Goal: Task Accomplishment & Management: Manage account settings

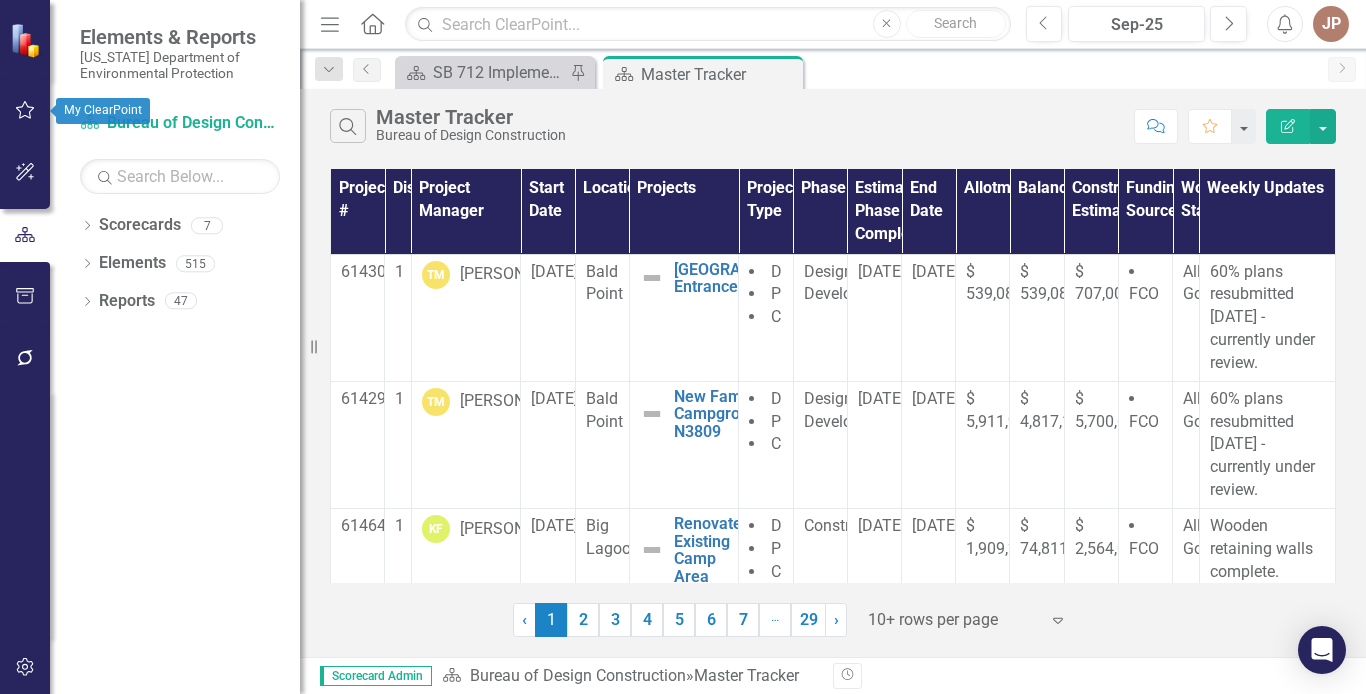
click at [28, 110] on icon "button" at bounding box center [25, 110] width 21 height 16
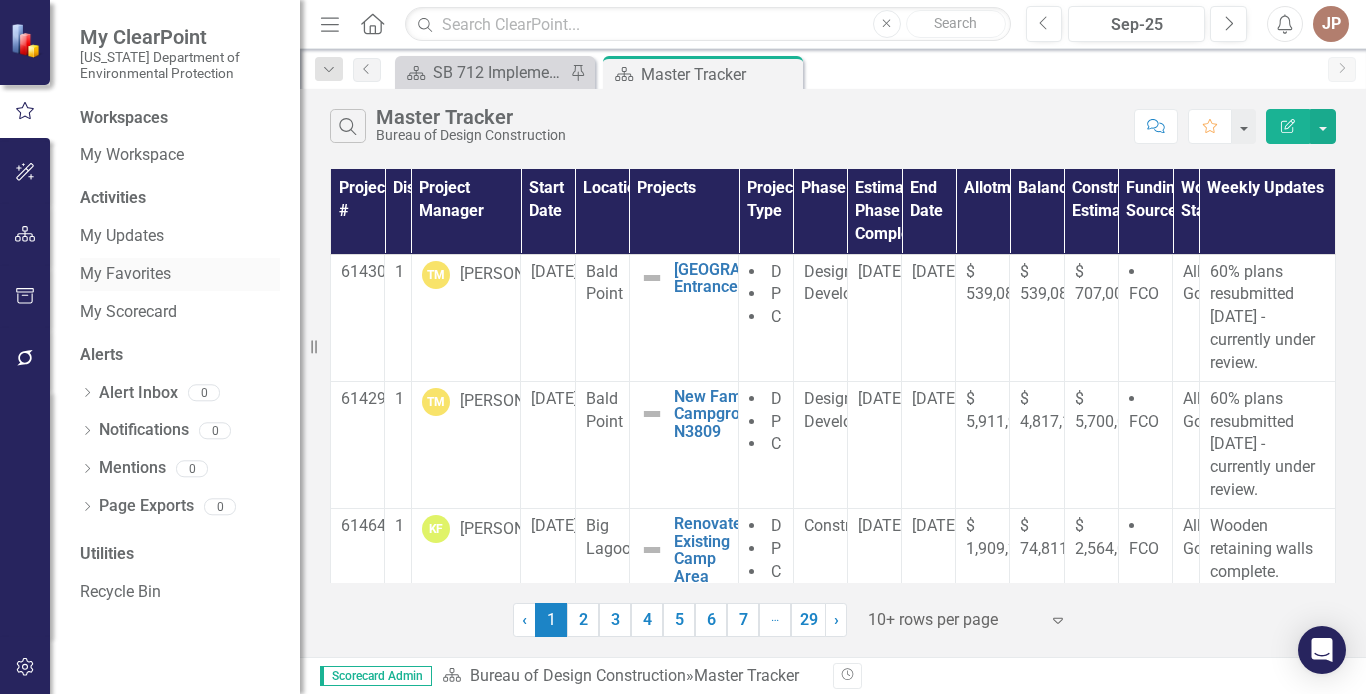
click at [131, 275] on link "My Favorites" at bounding box center [180, 274] width 200 height 23
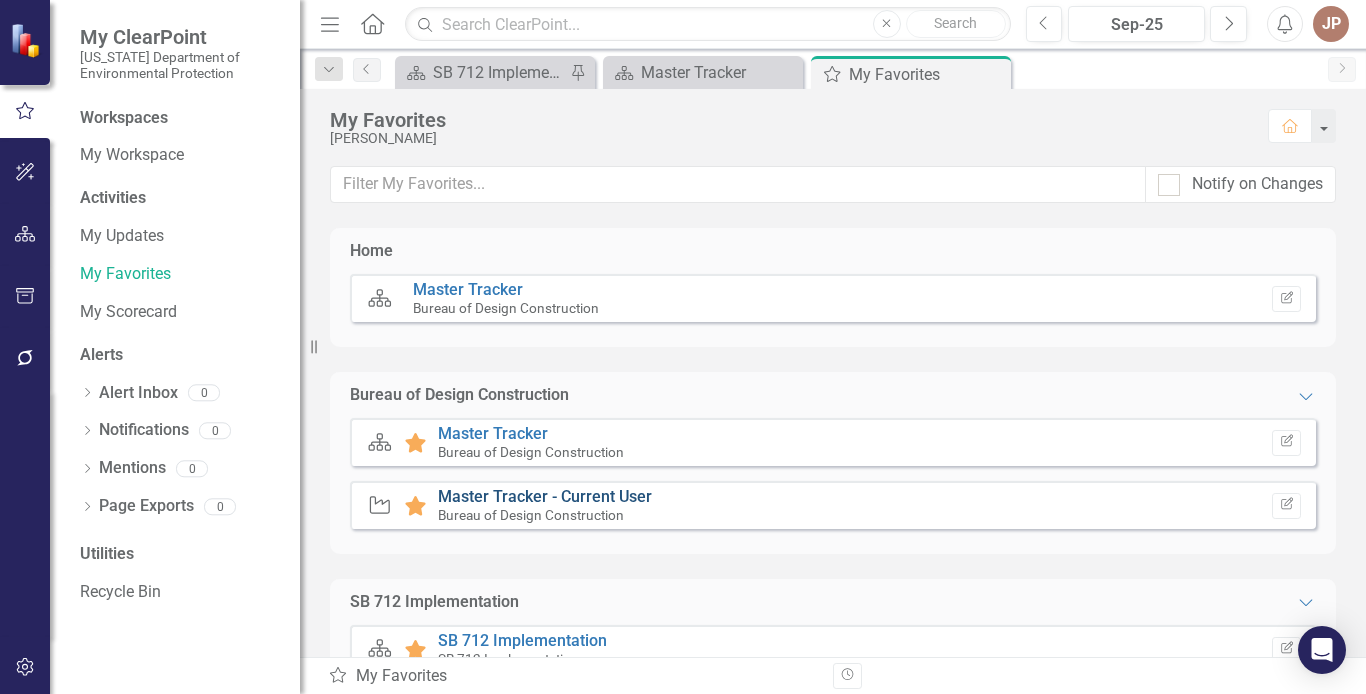
click at [578, 500] on link "Master Tracker - Current User" at bounding box center [545, 496] width 214 height 19
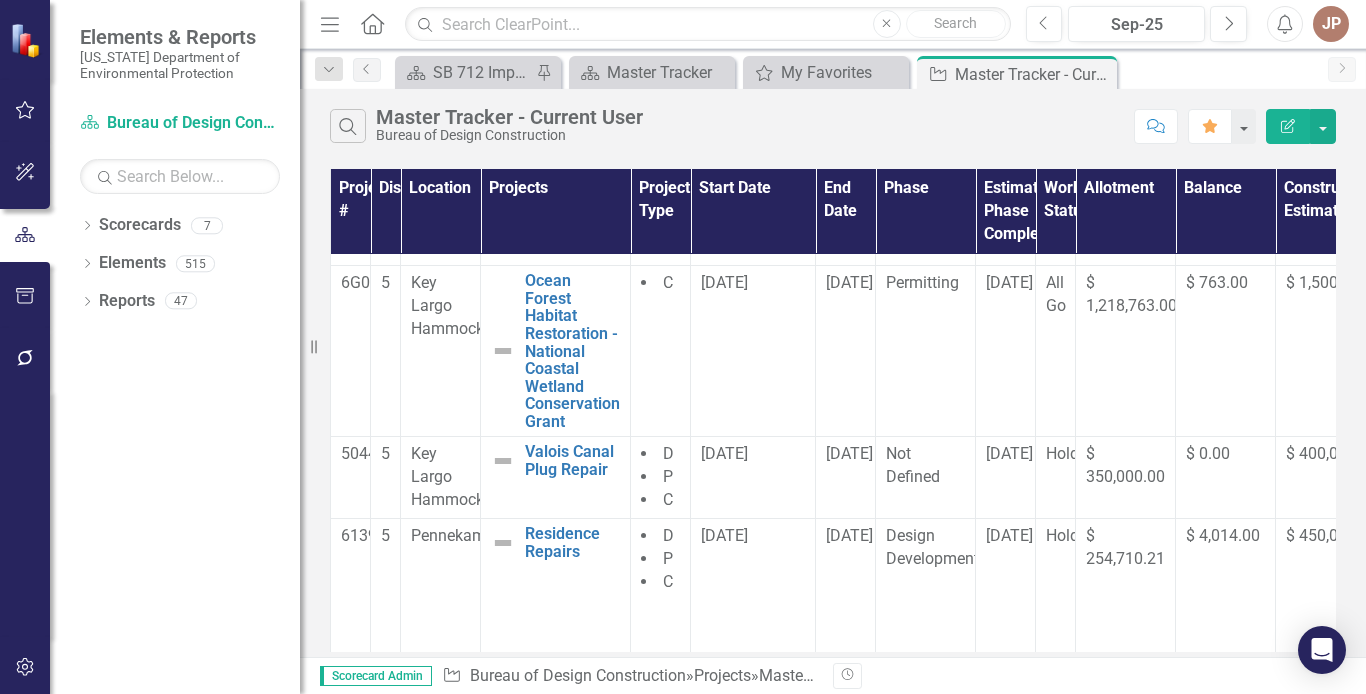
scroll to position [245, 0]
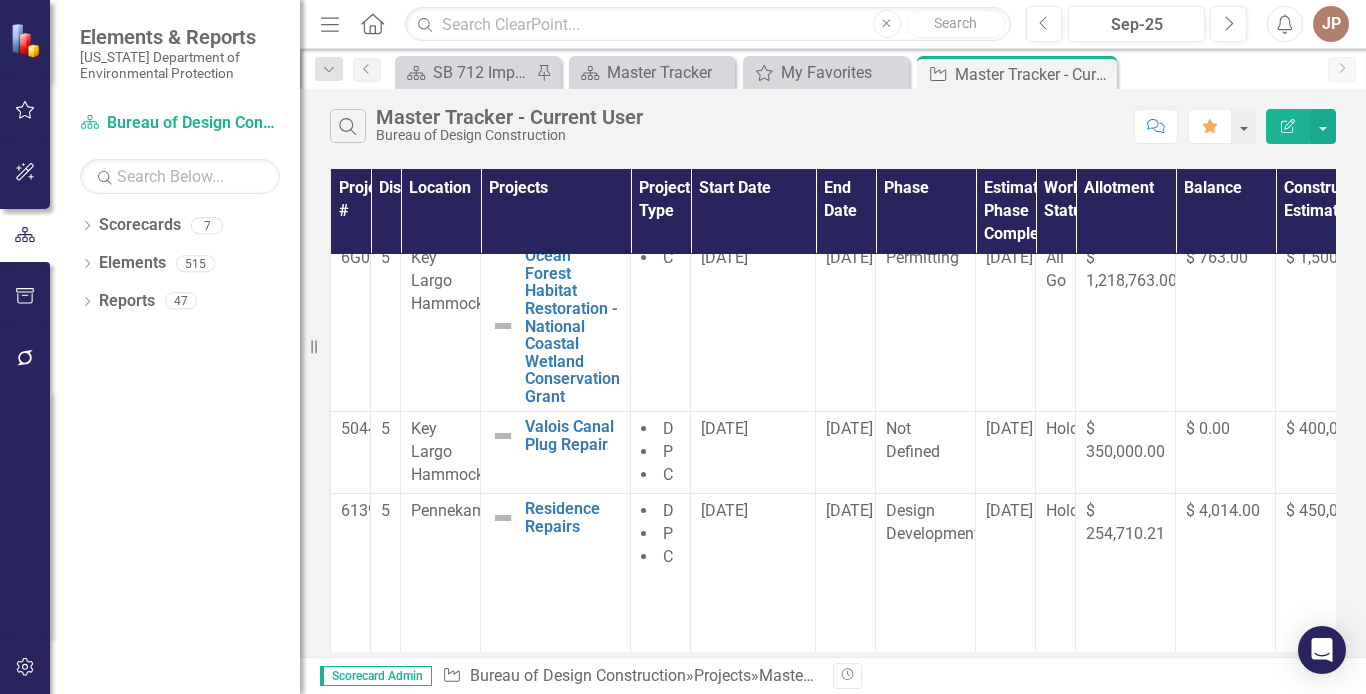
click at [1347, 408] on div "Project # District Location Projects Project Type Start Date End Date Phase Est…" at bounding box center [833, 410] width 1066 height 493
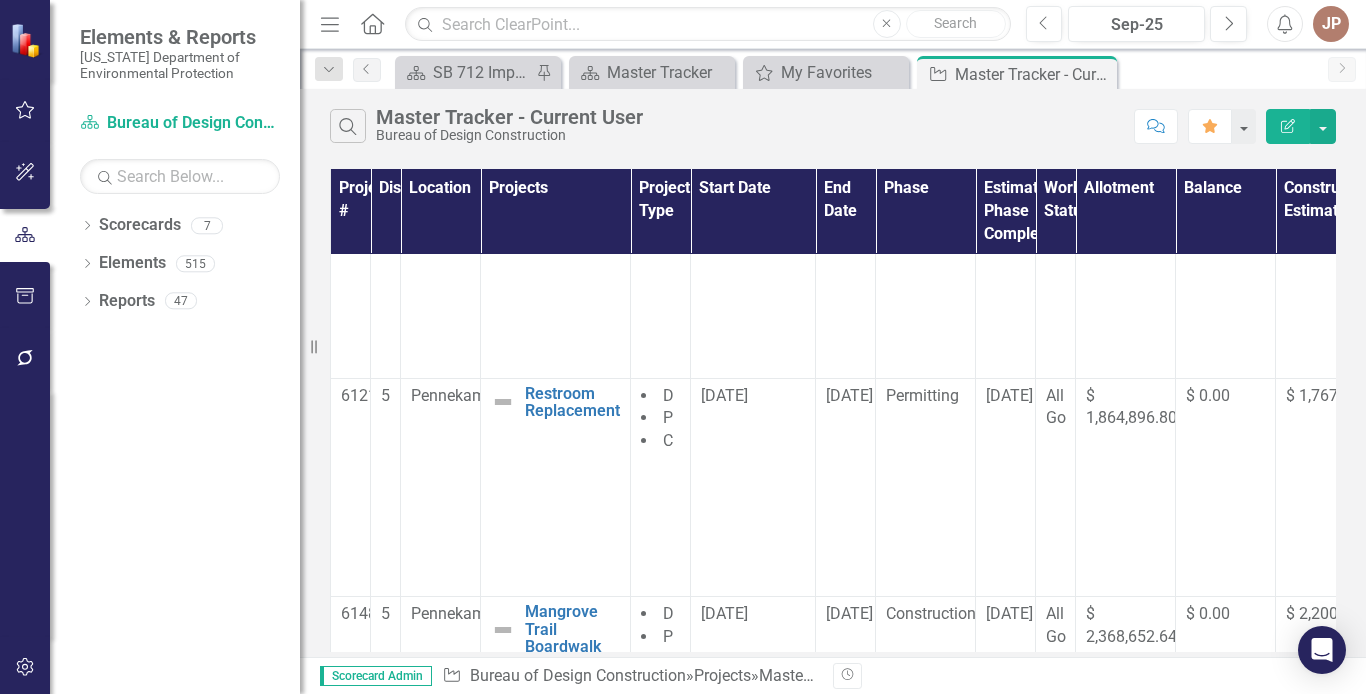
scroll to position [583, 0]
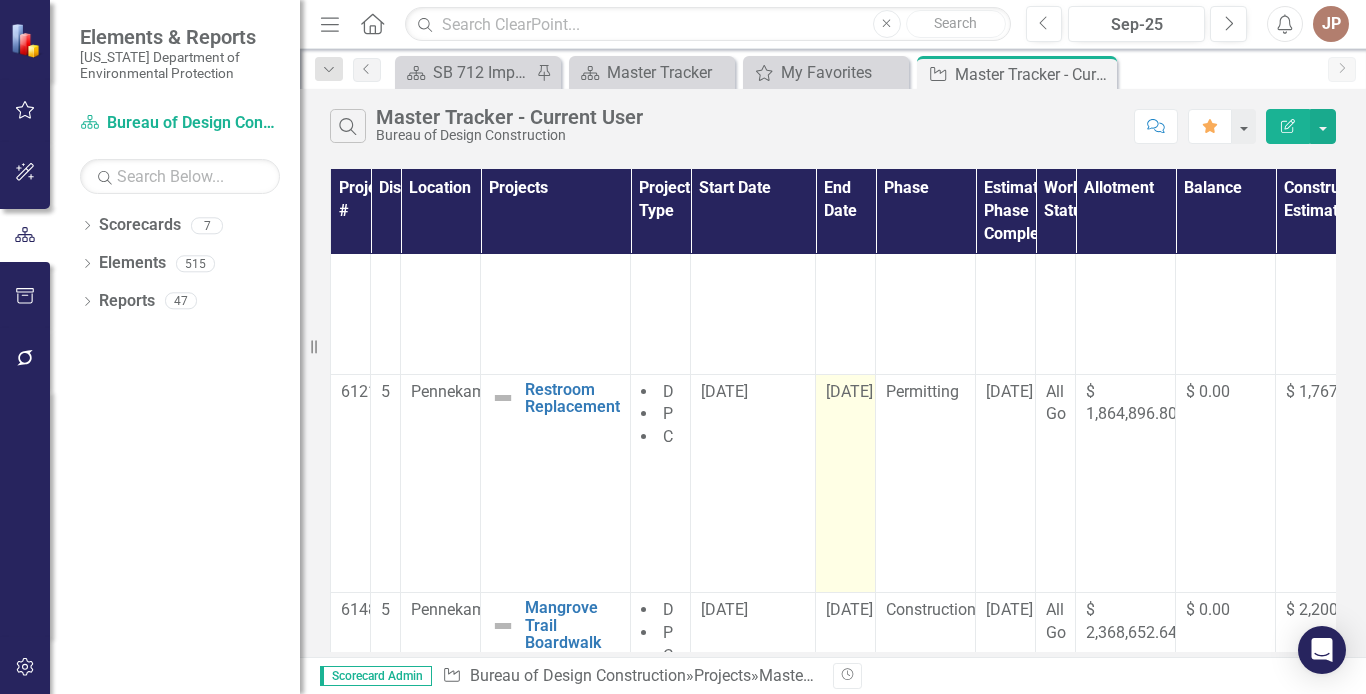
click at [843, 392] on td "[DATE]" at bounding box center [846, 483] width 60 height 219
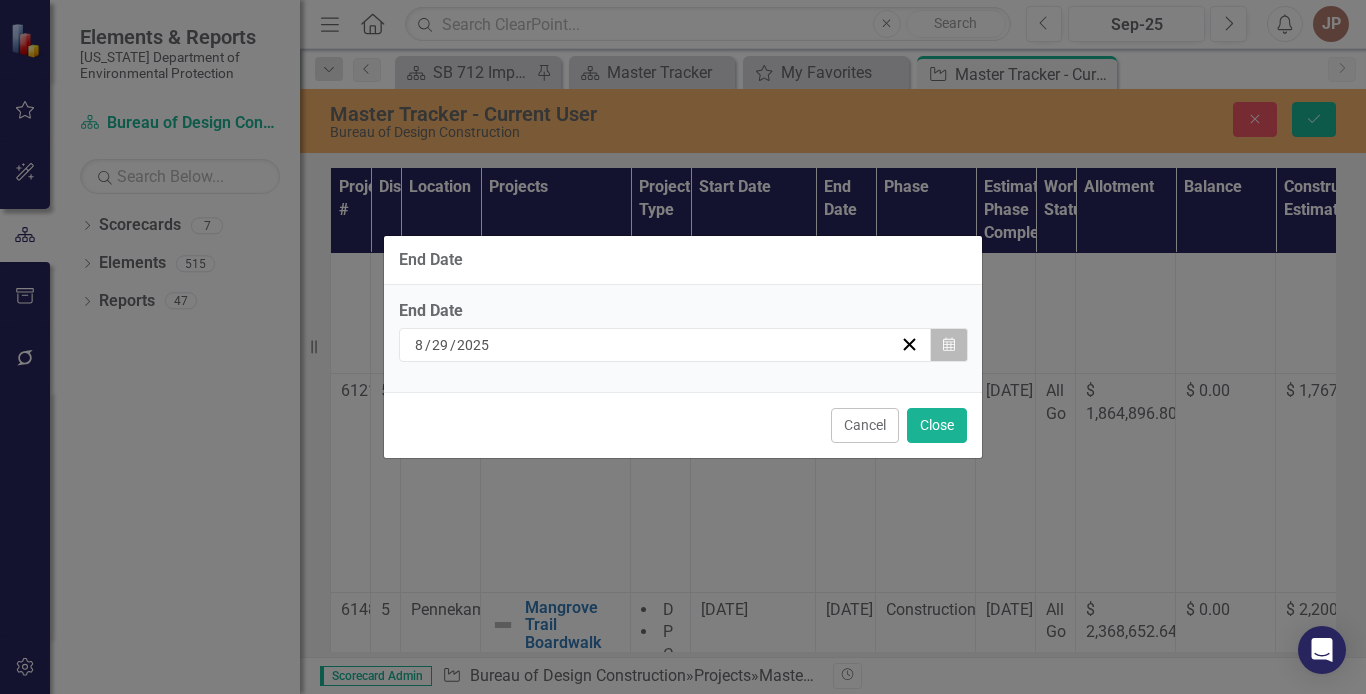
click at [952, 344] on icon "Calendar" at bounding box center [949, 345] width 12 height 14
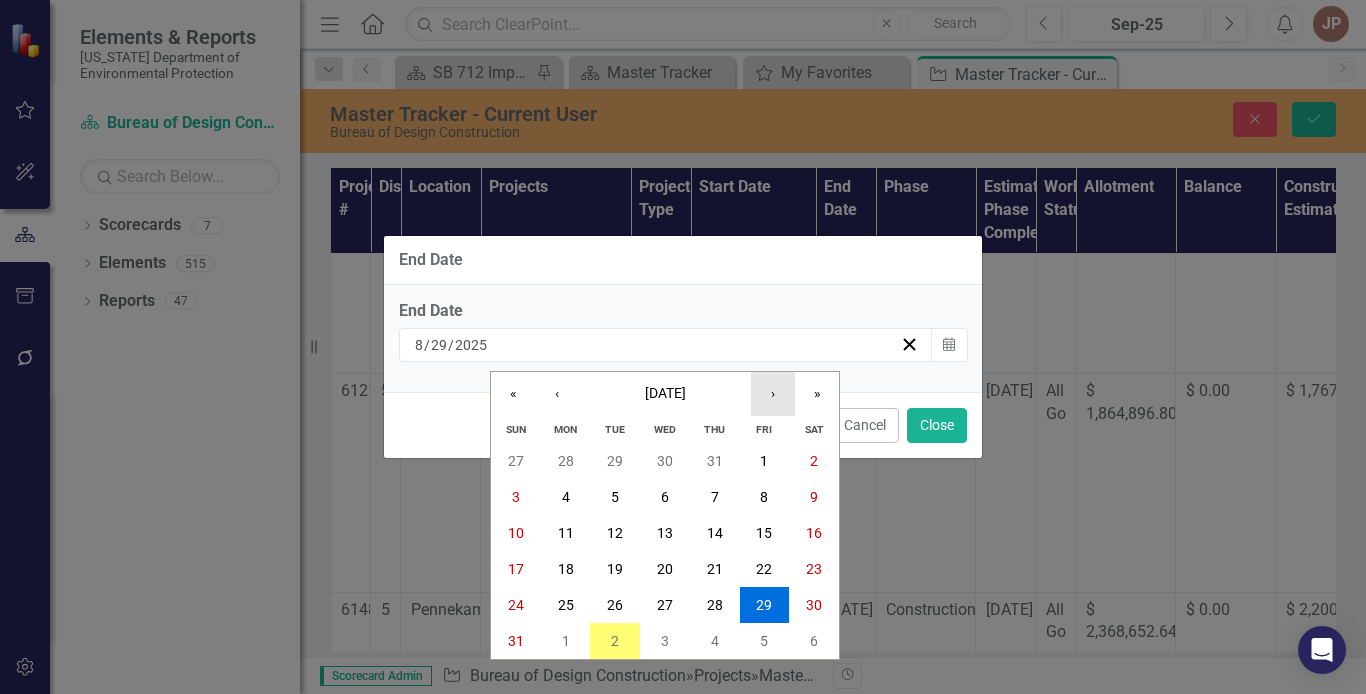
click at [774, 392] on button "›" at bounding box center [773, 394] width 44 height 44
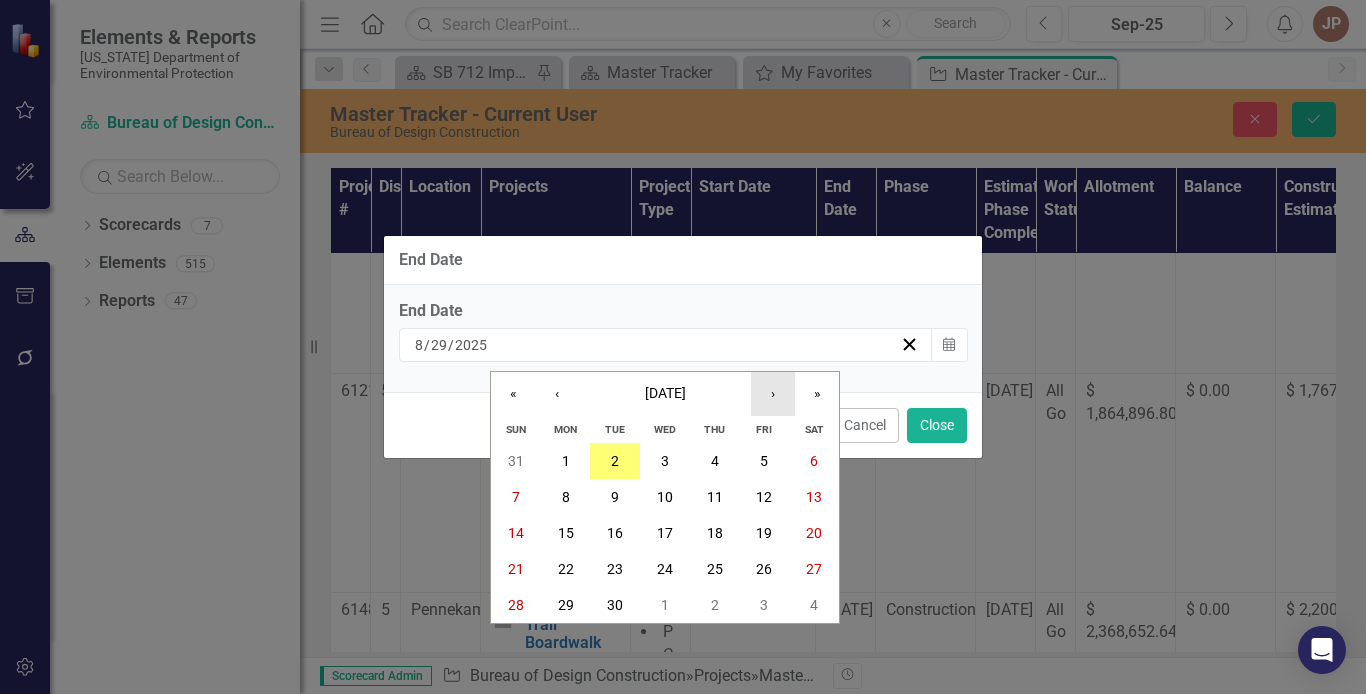
click at [774, 392] on button "›" at bounding box center [773, 394] width 44 height 44
click at [766, 607] on abbr "31" at bounding box center [764, 605] width 16 height 16
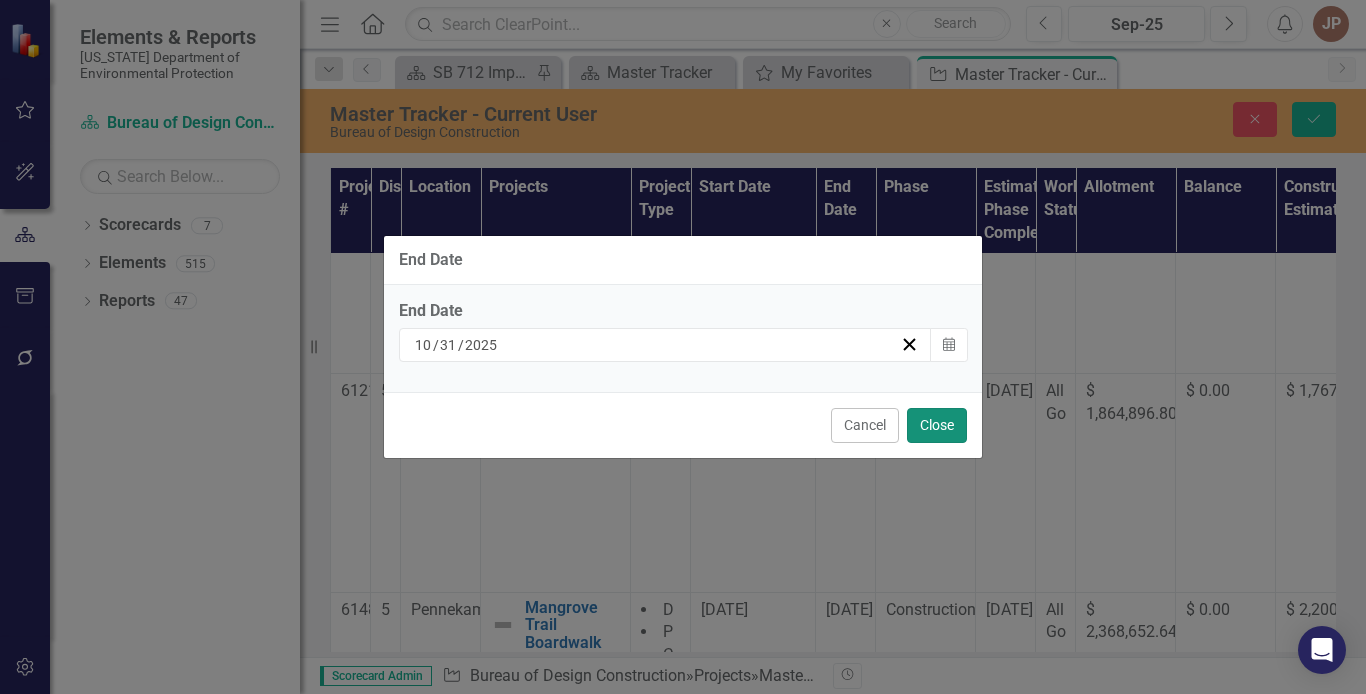
click at [943, 421] on button "Close" at bounding box center [937, 425] width 60 height 35
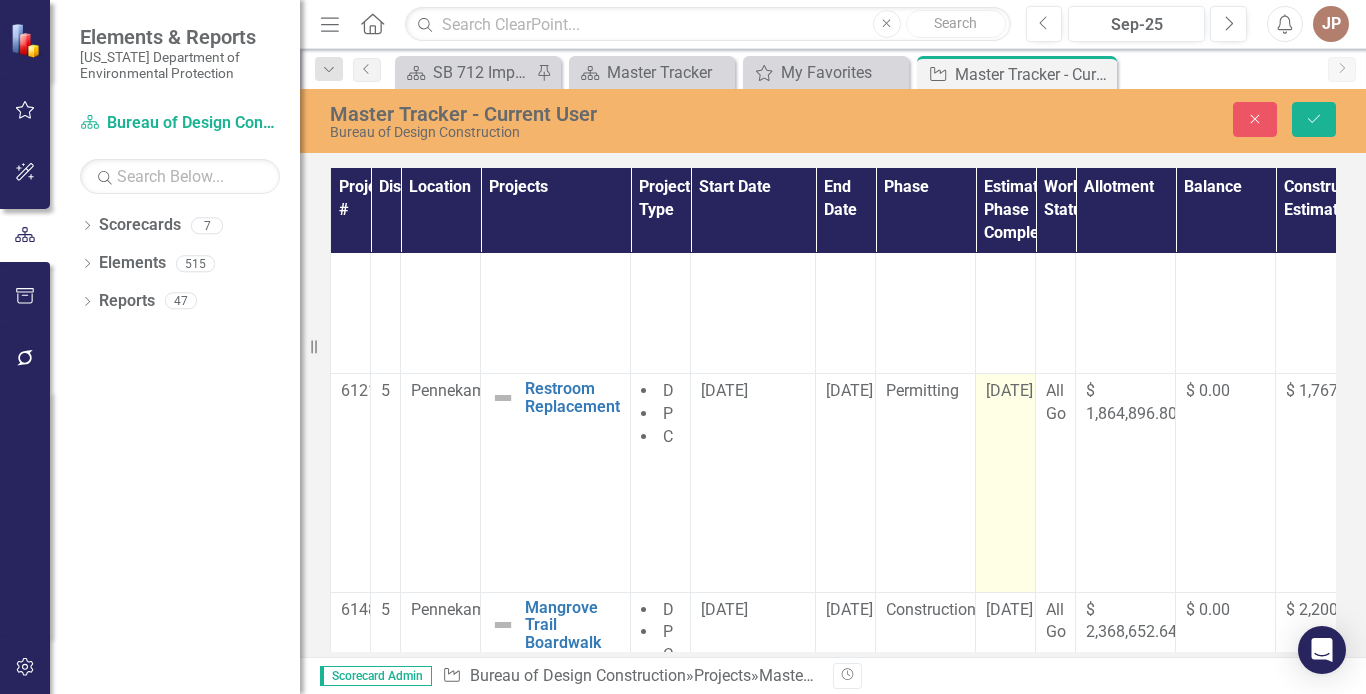
click at [1012, 385] on div "[DATE]" at bounding box center [1005, 391] width 39 height 23
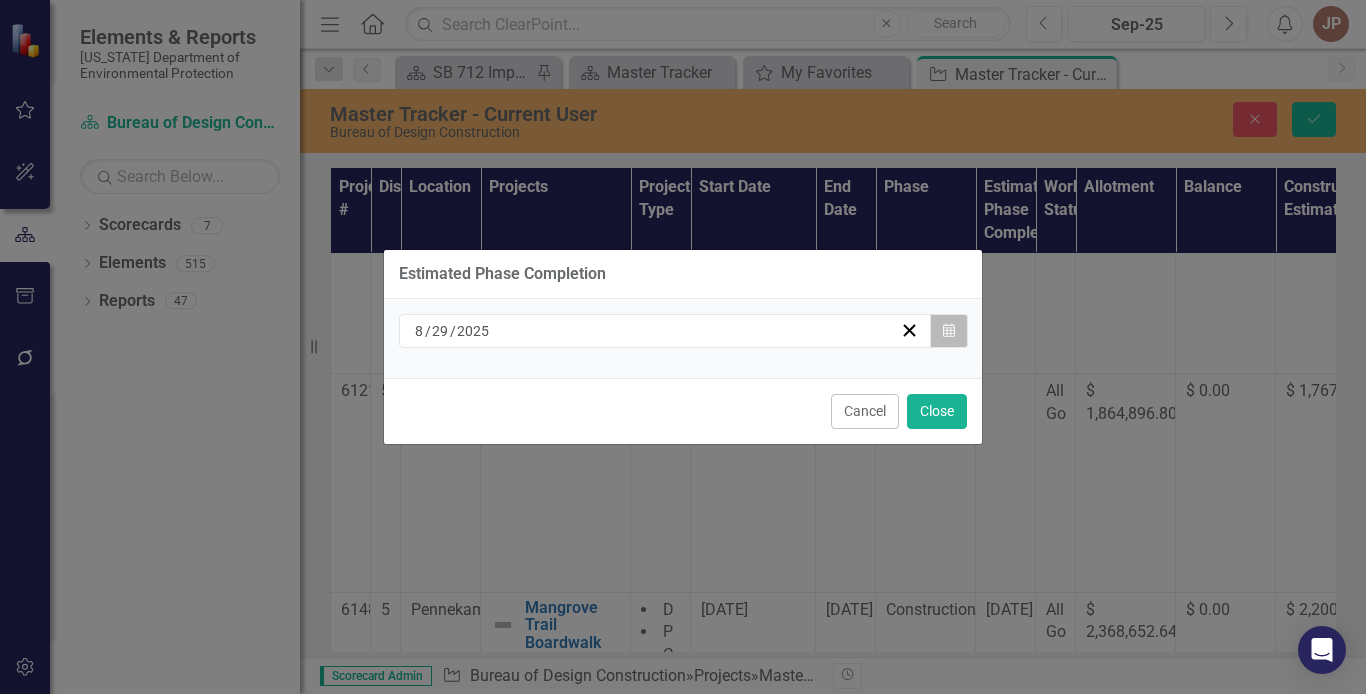
click at [944, 334] on icon "button" at bounding box center [949, 330] width 12 height 14
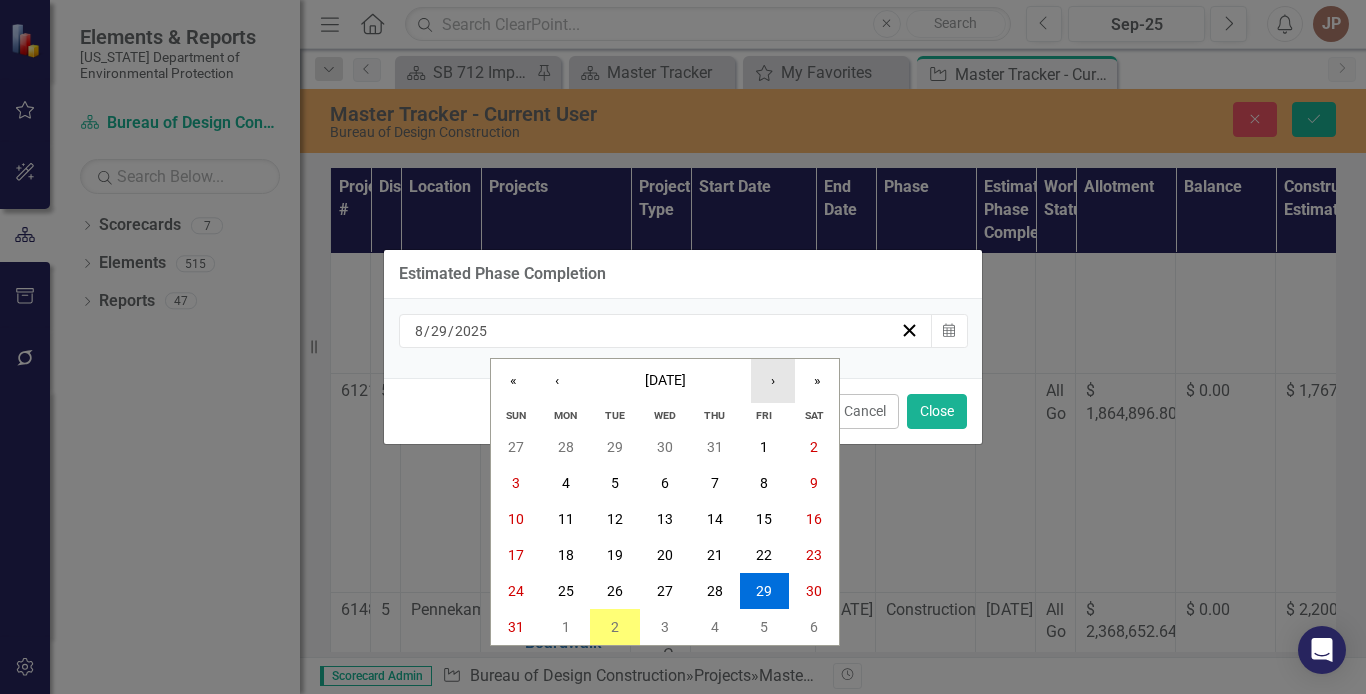
click at [771, 377] on button "›" at bounding box center [773, 381] width 44 height 44
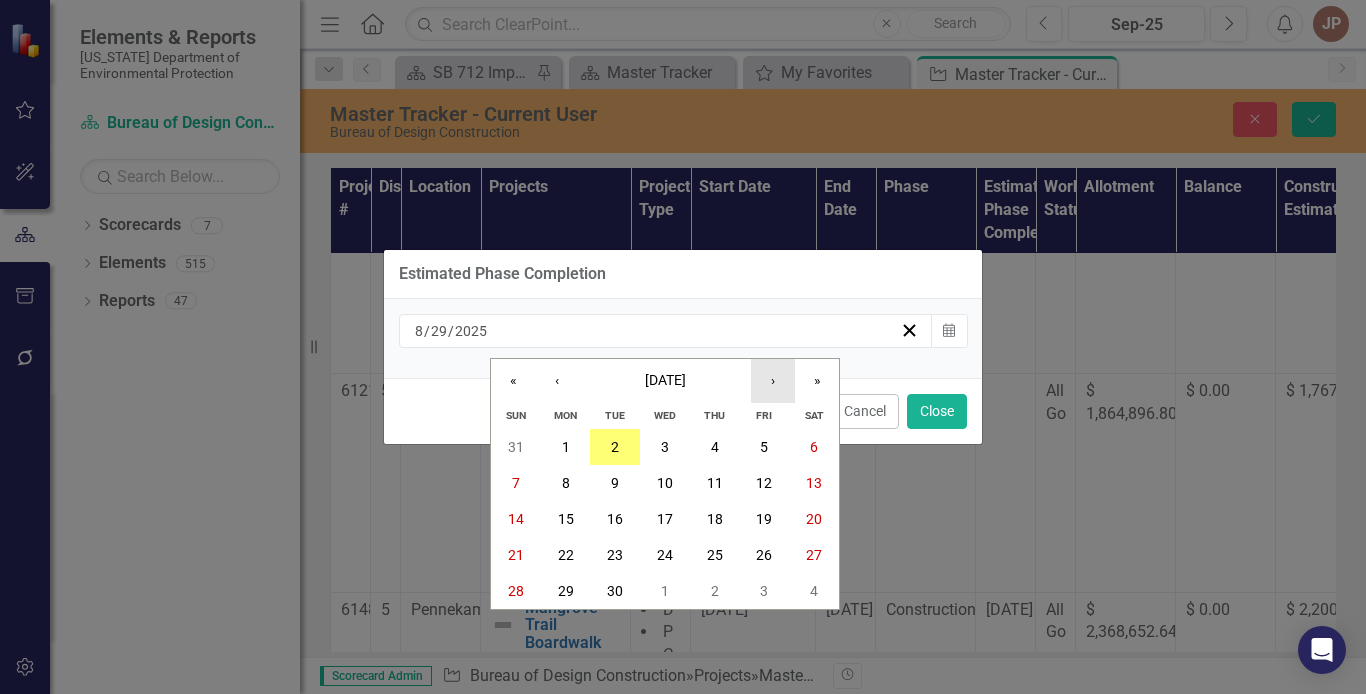
click at [771, 377] on button "›" at bounding box center [773, 381] width 44 height 44
click at [765, 589] on abbr "31" at bounding box center [764, 591] width 16 height 16
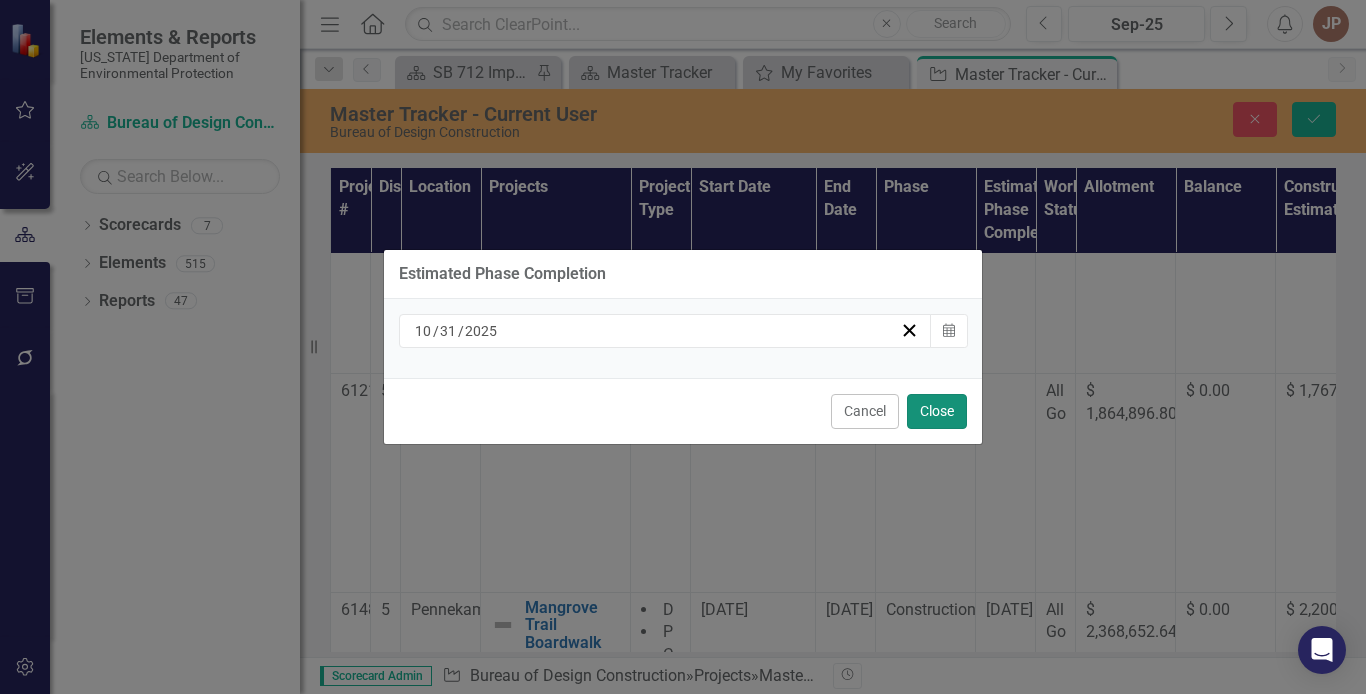
click at [943, 413] on button "Close" at bounding box center [937, 411] width 60 height 35
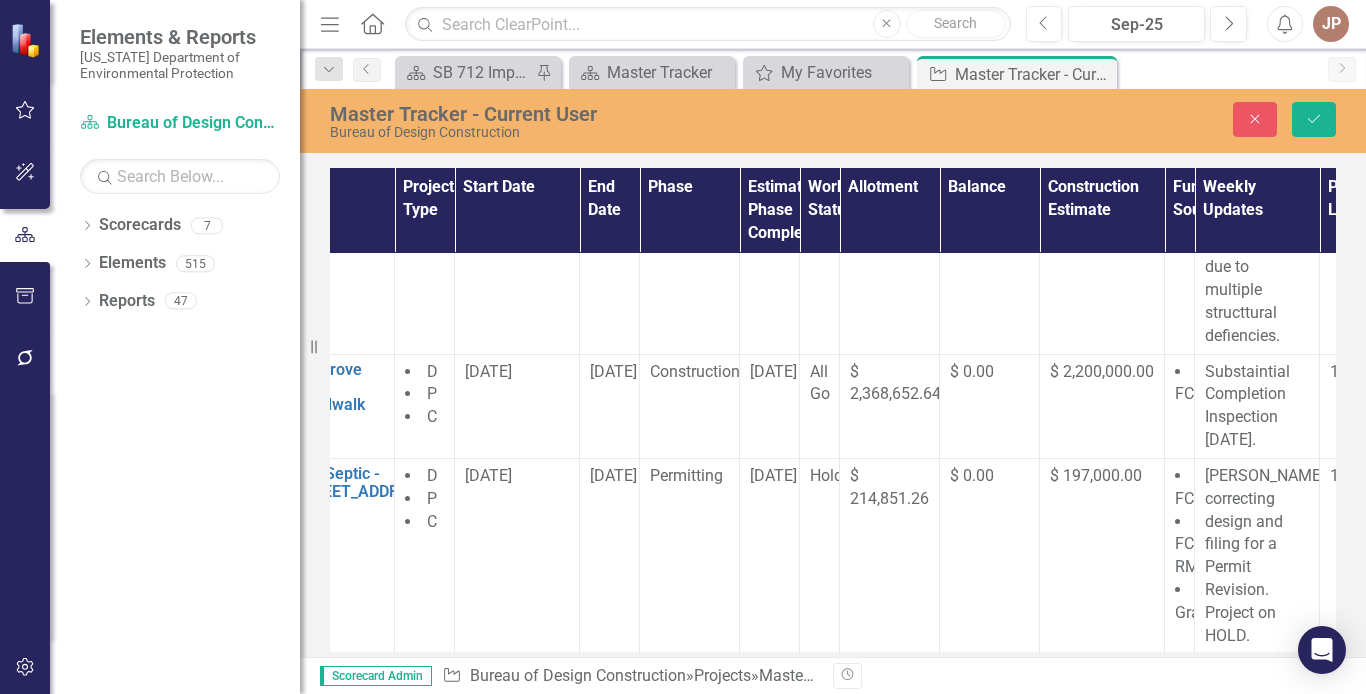
scroll to position [821, 296]
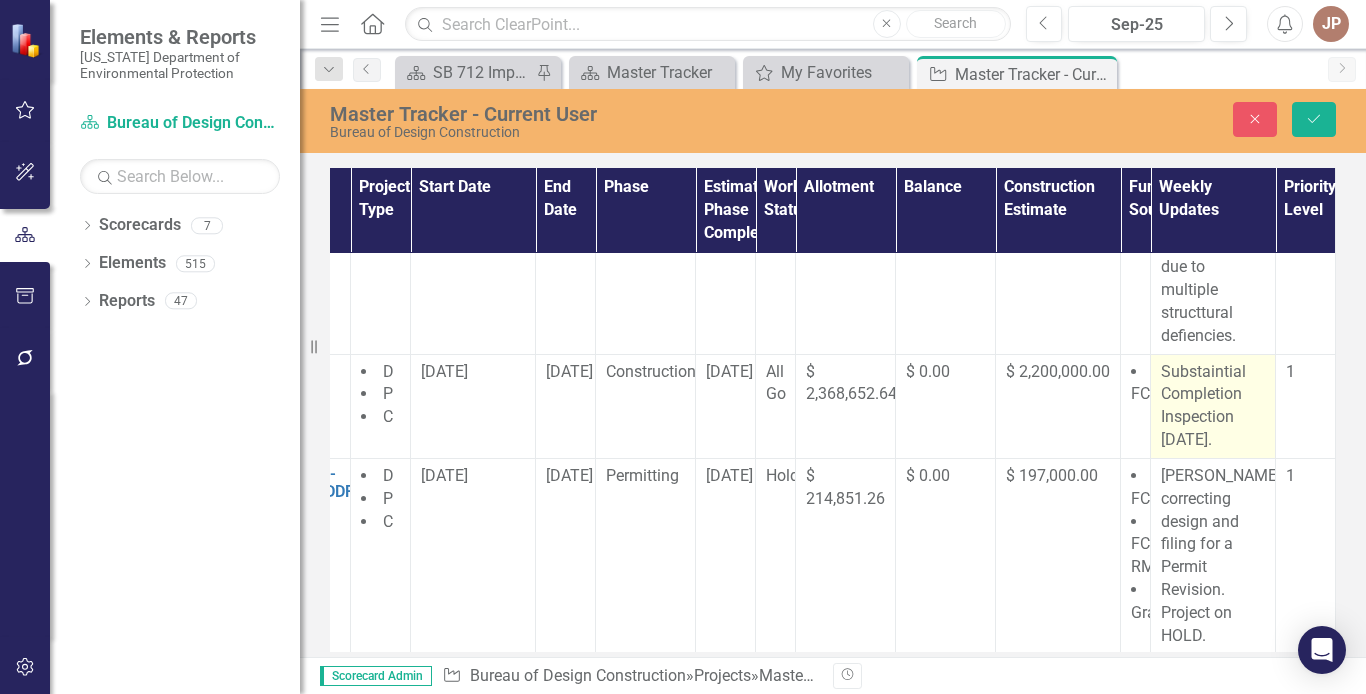
click at [1204, 419] on p "Substaintial Completion Inspection [DATE]." at bounding box center [1213, 406] width 104 height 91
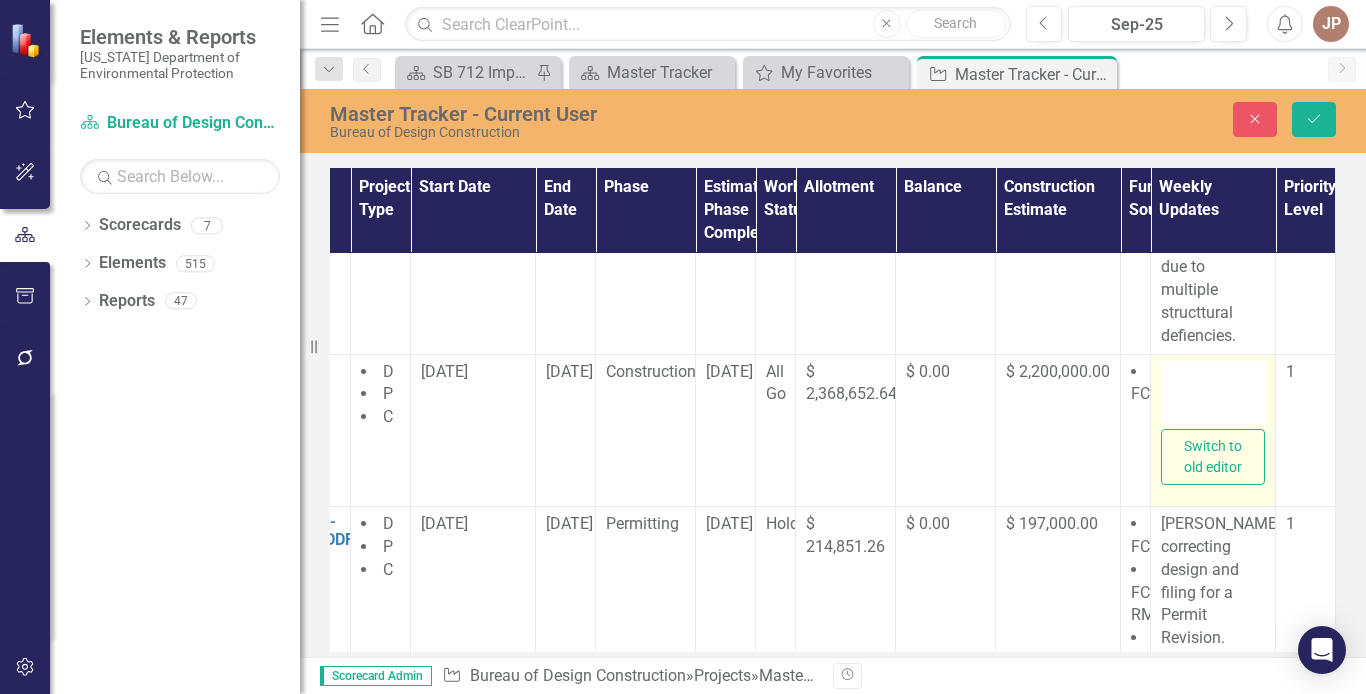
type textarea "<p>Substaintial Completion Inspection [DATE].</p>"
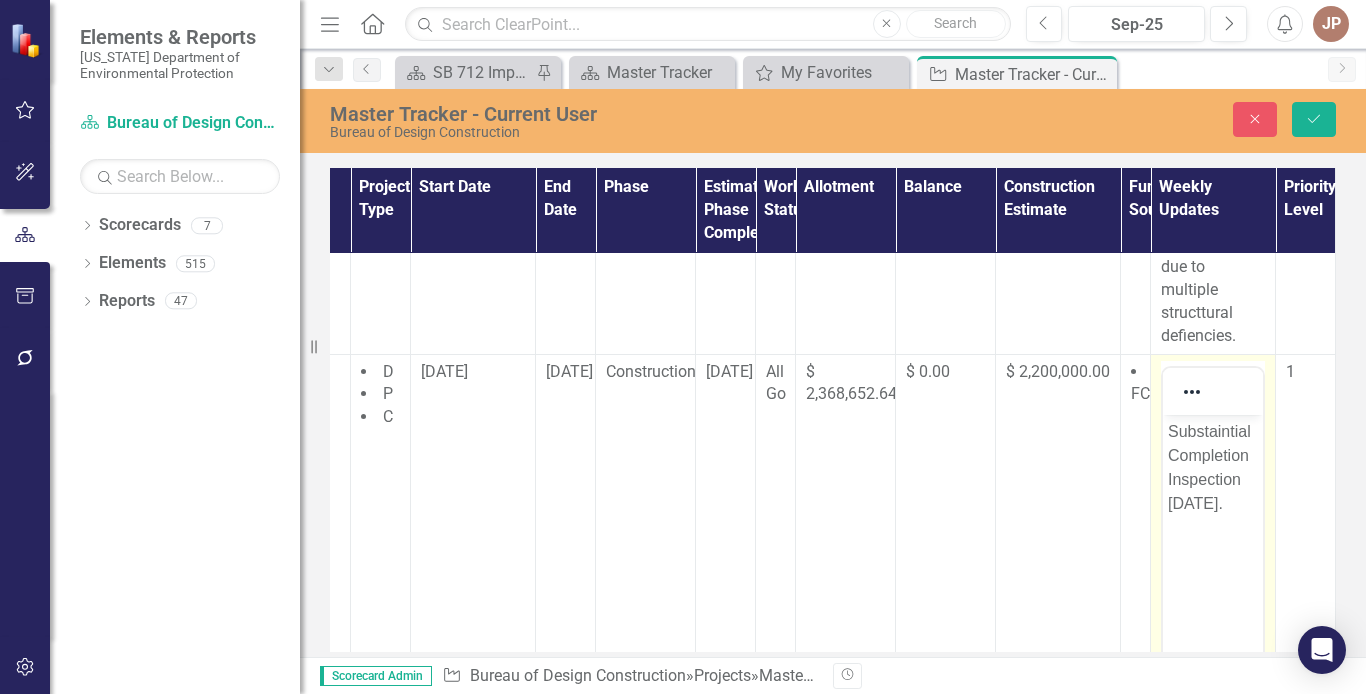
scroll to position [0, 0]
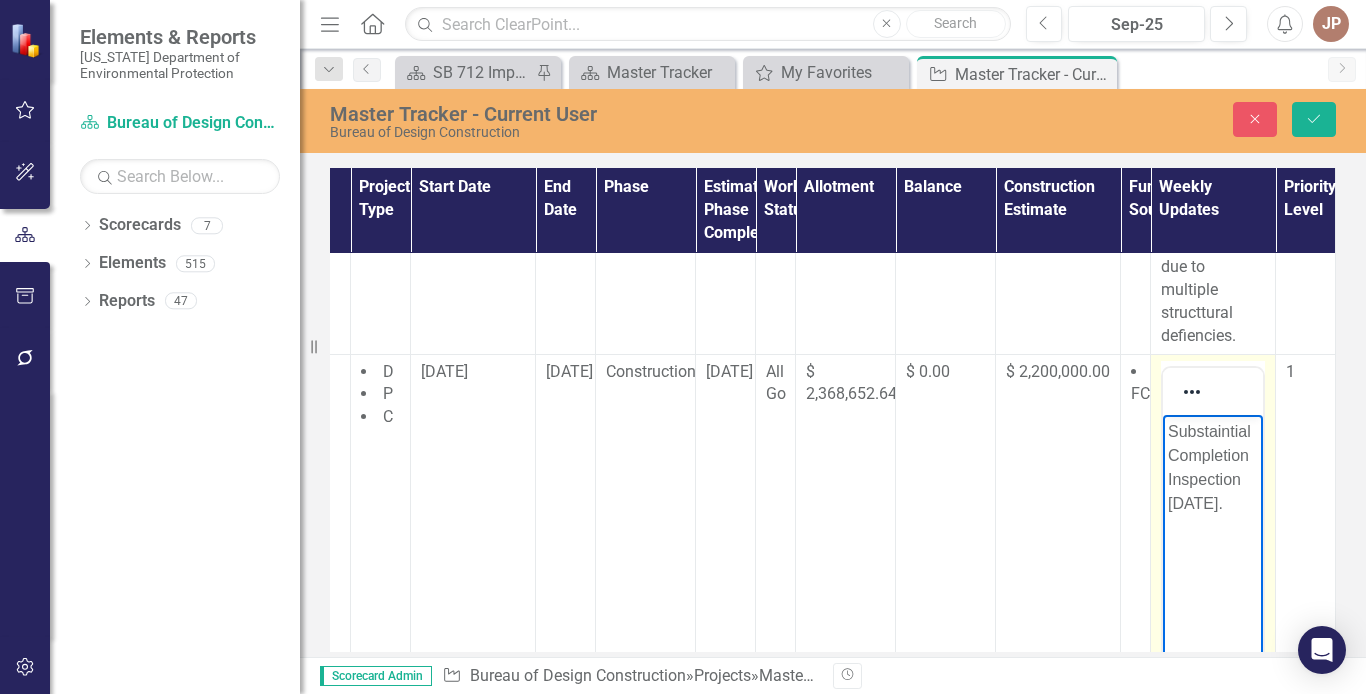
click at [1231, 501] on p "Substaintial Completion Inspection [DATE]." at bounding box center [1213, 467] width 90 height 96
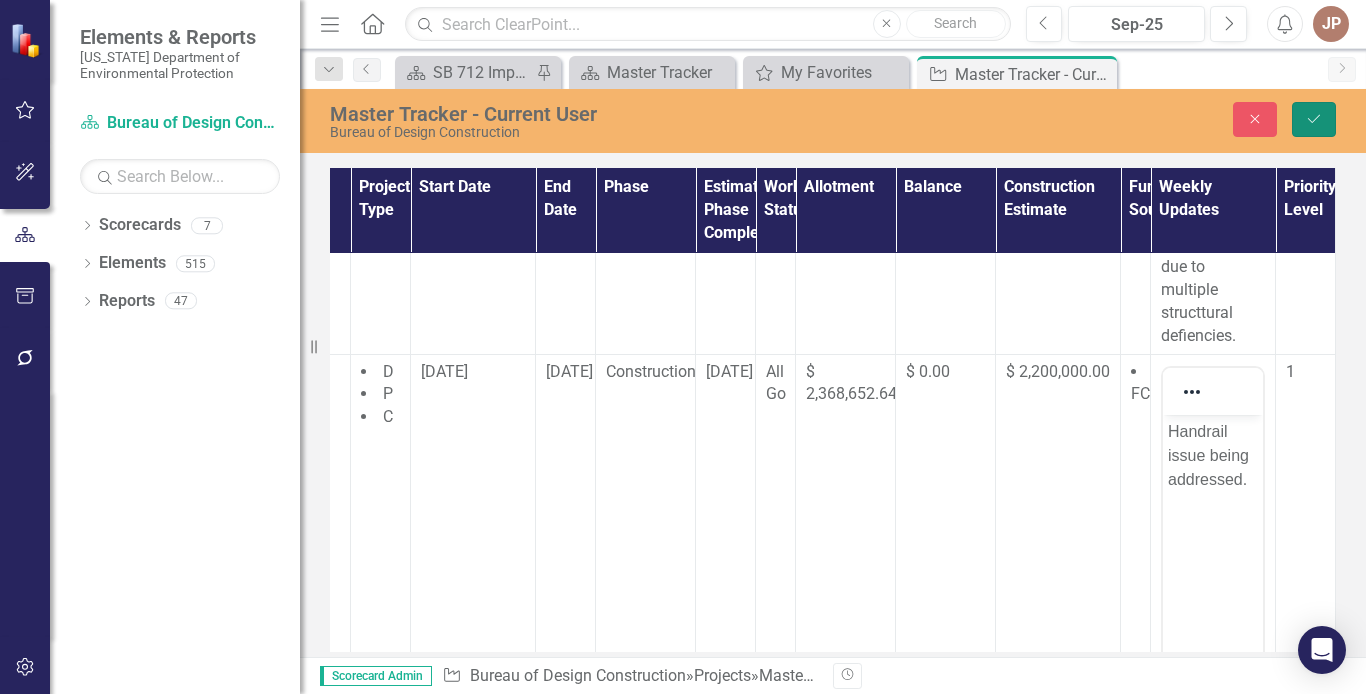
click at [1316, 124] on icon "Save" at bounding box center [1314, 119] width 18 height 14
